Goal: Transaction & Acquisition: Purchase product/service

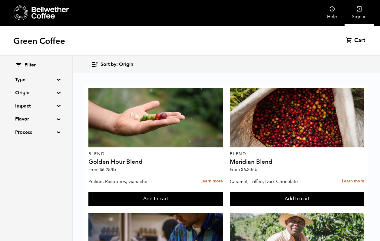
click at [360, 10] on icon at bounding box center [359, 9] width 6 height 6
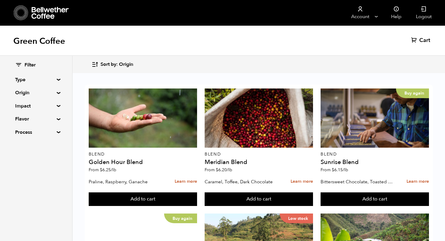
scroll to position [511, 0]
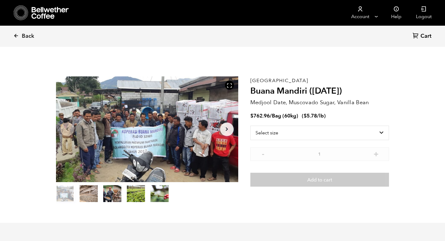
scroll to position [263, 322]
click at [370, 130] on select "Select size Bag (60kg) (132 lbs)" at bounding box center [319, 133] width 139 height 15
select select "bag-3"
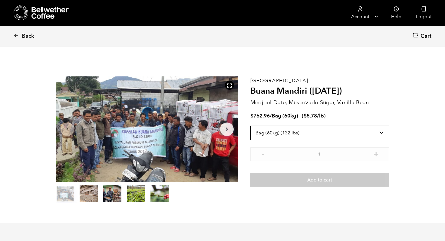
click at [250, 126] on select "Select size Bag (60kg) (132 lbs)" at bounding box center [319, 133] width 139 height 15
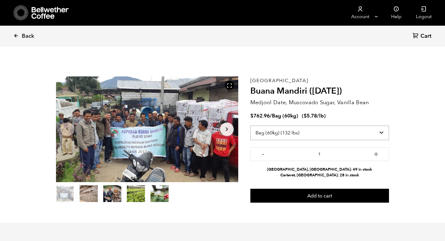
click at [360, 129] on select "Select size Bag (60kg) (132 lbs)" at bounding box center [319, 133] width 139 height 15
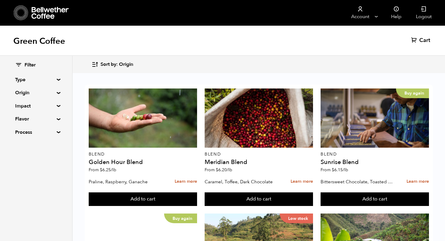
scroll to position [606, 0]
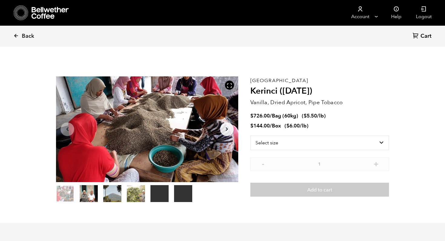
scroll to position [263, 322]
click at [290, 143] on select "Select size Bag (60kg) (132 lbs) Box (24 lbs)" at bounding box center [319, 143] width 139 height 15
select select "box"
click at [250, 136] on select "Select size Bag (60kg) (132 lbs) Box (24 lbs)" at bounding box center [319, 143] width 139 height 15
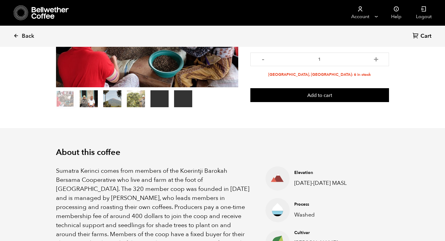
scroll to position [0, 0]
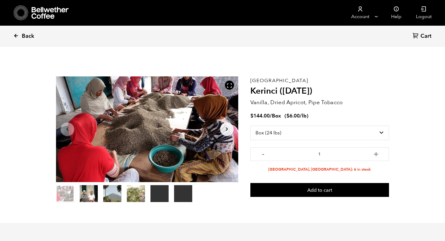
click at [17, 38] on icon at bounding box center [15, 35] width 5 height 5
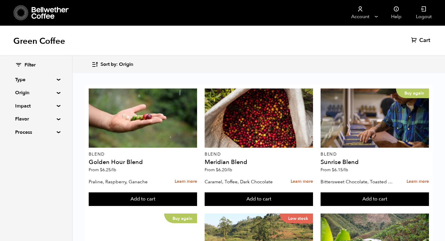
scroll to position [611, 0]
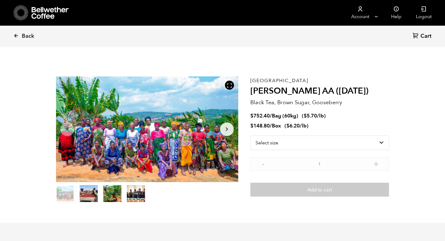
scroll to position [263, 322]
click at [267, 146] on select "Select size Bag (60kg) (132 lbs) Box (24 lbs)" at bounding box center [319, 143] width 139 height 15
select select "box"
click at [250, 136] on select "Select size Bag (60kg) (132 lbs) Box (24 lbs)" at bounding box center [319, 143] width 139 height 15
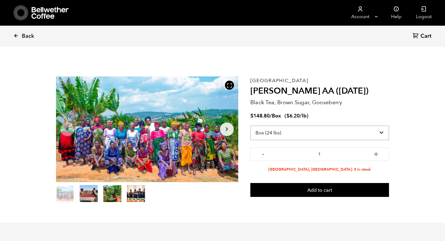
click at [280, 136] on select "Select size Bag (60kg) (132 lbs) Box (24 lbs)" at bounding box center [319, 133] width 139 height 15
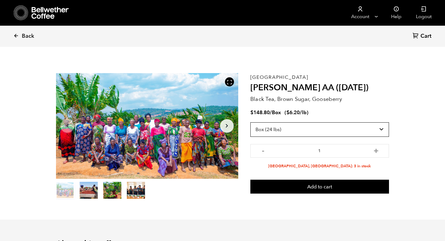
scroll to position [0, 0]
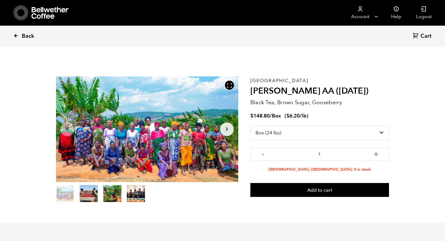
click at [28, 37] on span "Back" at bounding box center [28, 36] width 12 height 7
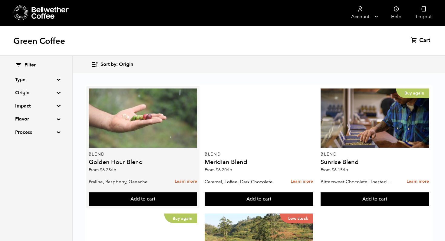
scroll to position [10, 0]
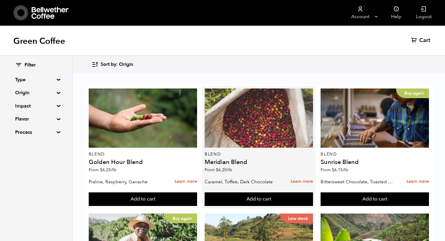
click at [238, 107] on div at bounding box center [259, 118] width 108 height 59
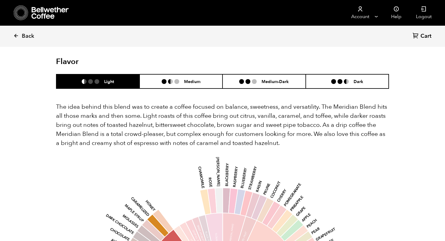
scroll to position [349, 0]
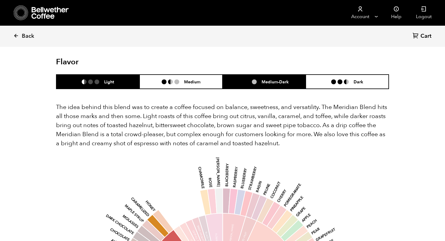
click at [268, 79] on h6 "Medium-Dark" at bounding box center [274, 81] width 27 height 5
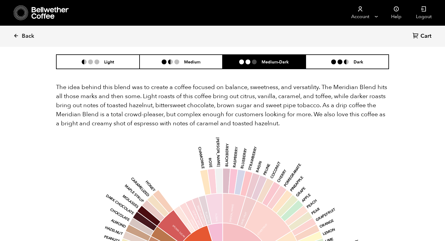
scroll to position [367, 0]
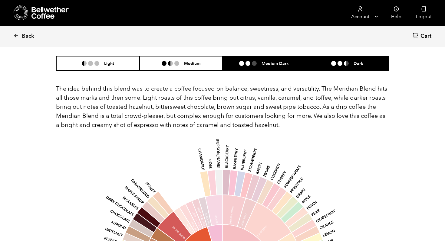
click at [327, 56] on li "Dark" at bounding box center [347, 63] width 83 height 14
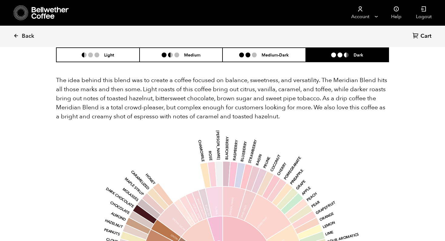
scroll to position [343, 0]
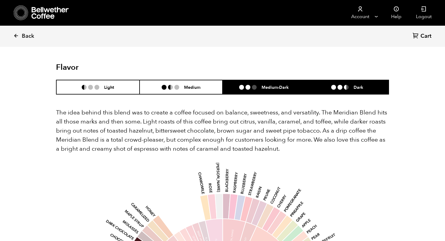
click at [280, 85] on h6 "Medium-Dark" at bounding box center [274, 87] width 27 height 5
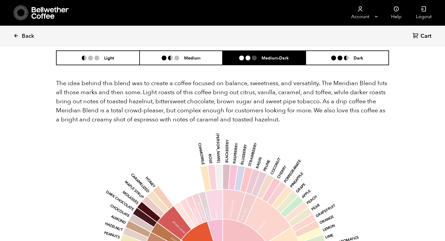
scroll to position [328, 0]
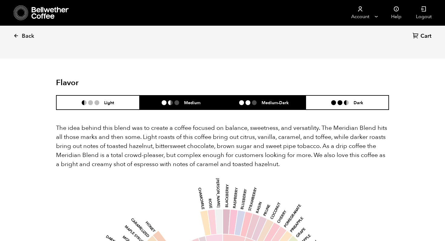
click at [197, 100] on h6 "Medium" at bounding box center [192, 102] width 16 height 5
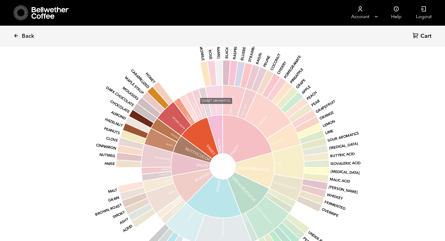
scroll to position [0, 0]
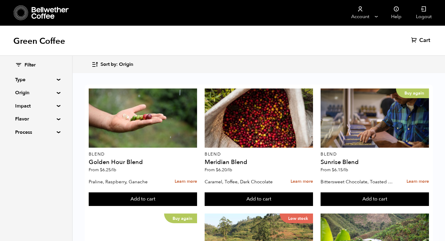
scroll to position [251, 0]
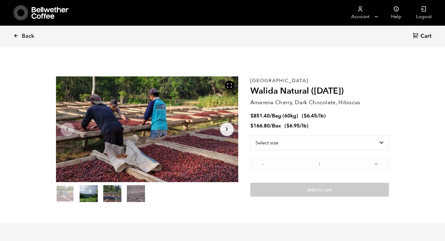
scroll to position [263, 322]
click at [20, 31] on link "Back" at bounding box center [32, 36] width 38 height 21
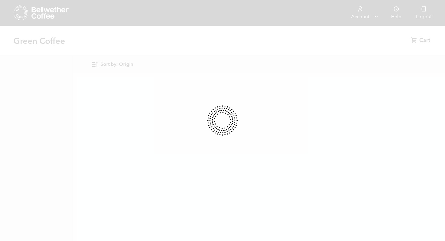
click at [19, 32] on div at bounding box center [222, 120] width 445 height 241
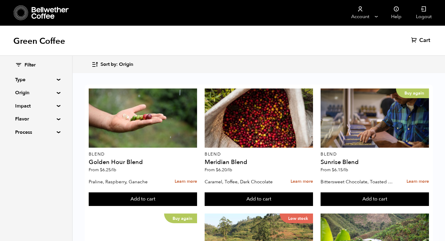
scroll to position [360, 0]
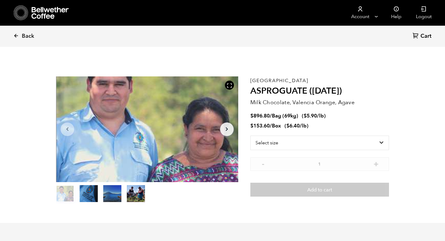
scroll to position [263, 322]
click at [329, 142] on select "Select size Bag (69kg) (152 lbs) Box (24 lbs)" at bounding box center [319, 143] width 139 height 15
click at [250, 136] on select "Select size Bag (69kg) (152 lbs) Box (24 lbs)" at bounding box center [319, 143] width 139 height 15
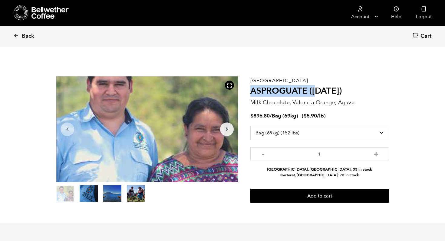
drag, startPoint x: 252, startPoint y: 90, endPoint x: 368, endPoint y: 90, distance: 115.9
click at [362, 90] on h2 "ASPROGUATE ([DATE])" at bounding box center [319, 91] width 139 height 10
click at [323, 87] on h2 "ASPROGUATE ([DATE])" at bounding box center [319, 91] width 139 height 10
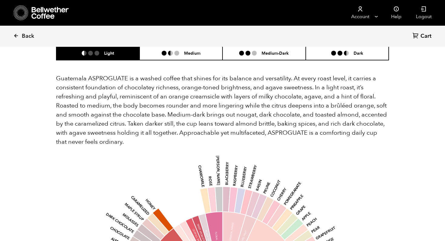
scroll to position [389, 0]
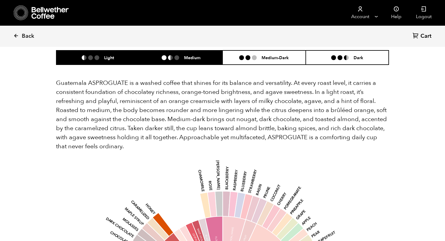
click at [198, 58] on h6 "Medium" at bounding box center [192, 57] width 16 height 5
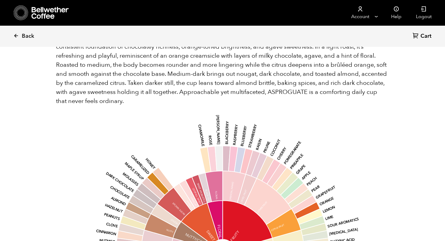
scroll to position [383, 0]
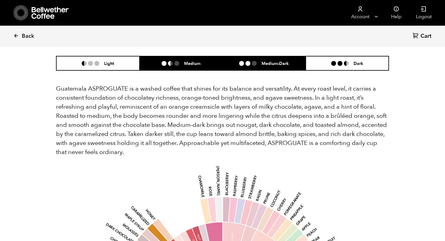
click at [252, 60] on li "Medium-Dark" at bounding box center [263, 63] width 83 height 14
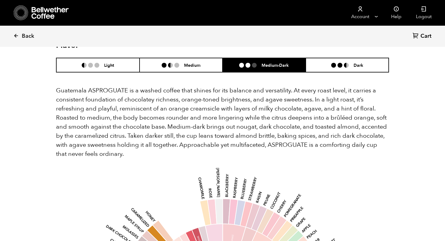
scroll to position [374, 0]
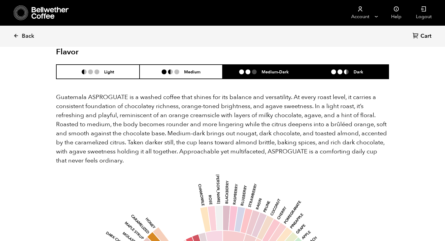
click at [355, 74] on h6 "Dark" at bounding box center [358, 71] width 10 height 5
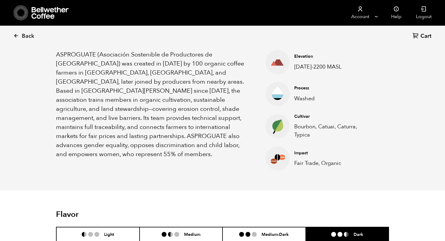
scroll to position [0, 0]
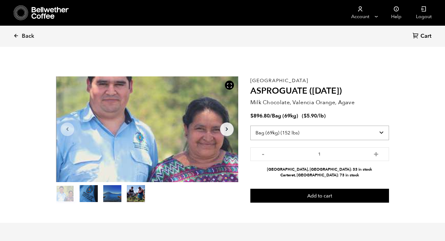
click at [323, 133] on select "Select size Bag (69kg) (152 lbs) Box (24 lbs)" at bounding box center [319, 133] width 139 height 15
select select "box"
click at [250, 126] on select "Select size Bag (69kg) (152 lbs) Box (24 lbs)" at bounding box center [319, 133] width 139 height 15
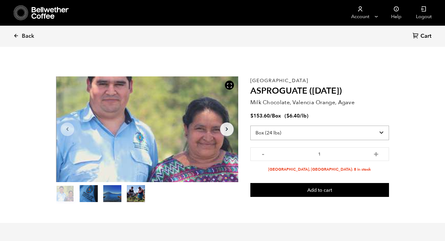
click at [349, 135] on select "Select size Bag (69kg) (152 lbs) Box (24 lbs)" at bounding box center [319, 133] width 139 height 15
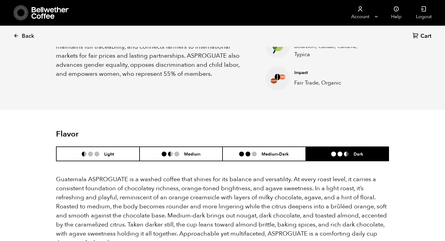
scroll to position [285, 0]
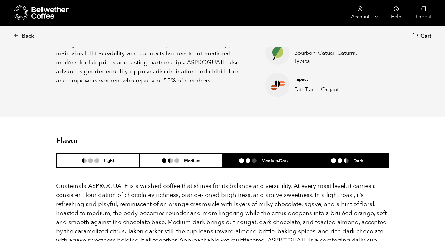
click at [255, 160] on li at bounding box center [254, 161] width 5 height 5
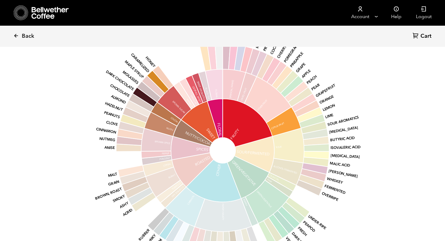
scroll to position [371, 0]
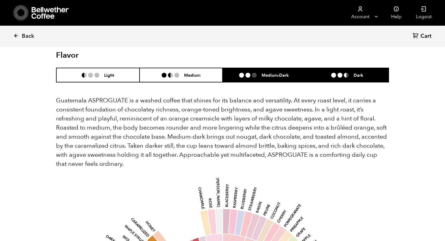
click at [350, 74] on ul at bounding box center [342, 75] width 22 height 5
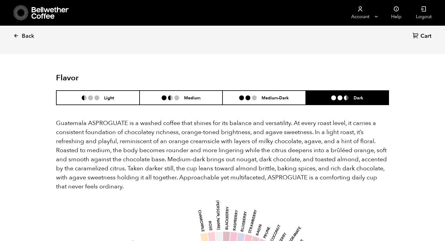
scroll to position [348, 0]
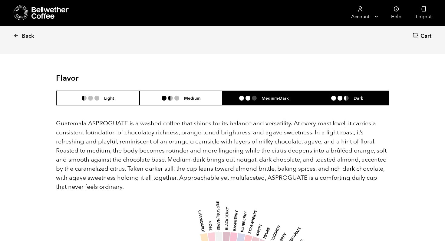
click at [255, 97] on li at bounding box center [254, 98] width 5 height 5
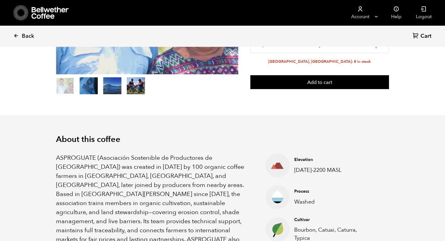
scroll to position [0, 0]
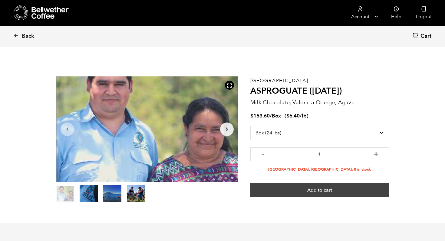
click at [374, 184] on button "Add to cart" at bounding box center [319, 190] width 139 height 14
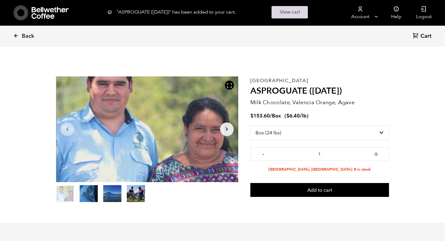
click at [303, 9] on link "View cart" at bounding box center [289, 12] width 36 height 12
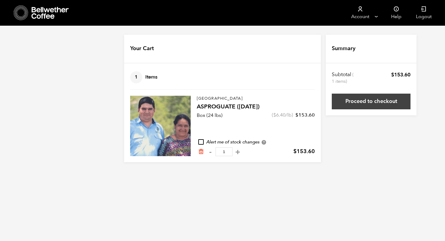
click at [348, 101] on link "Proceed to checkout" at bounding box center [371, 102] width 79 height 16
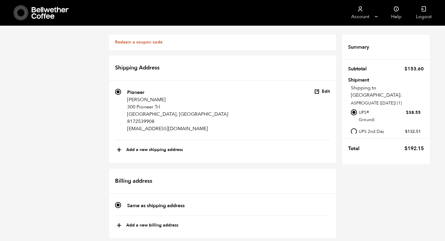
scroll to position [273, 0]
radio input "true"
